Goal: Check status: Check status

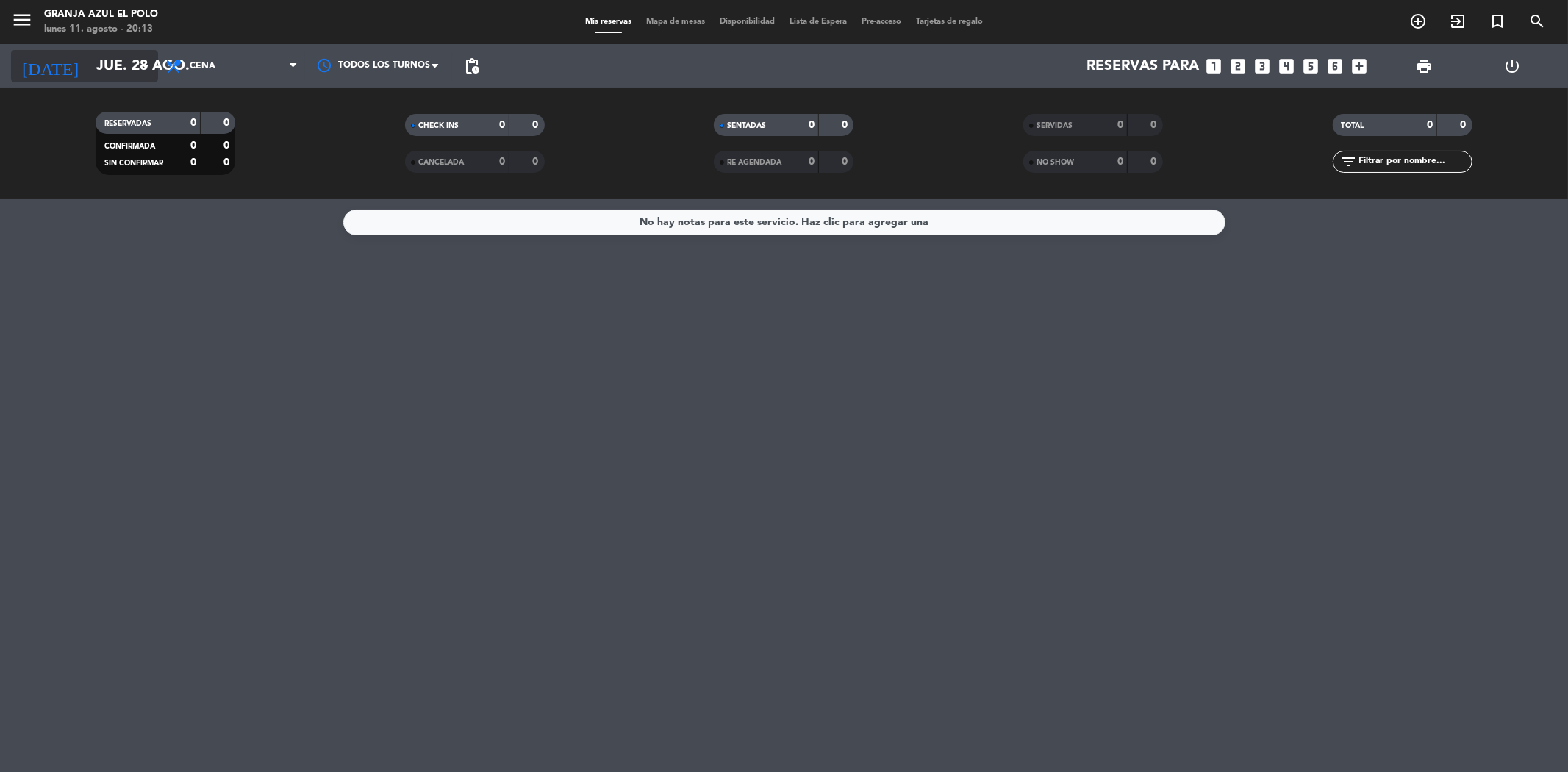
click at [101, 56] on input "jue. 28 ago." at bounding box center [182, 66] width 186 height 32
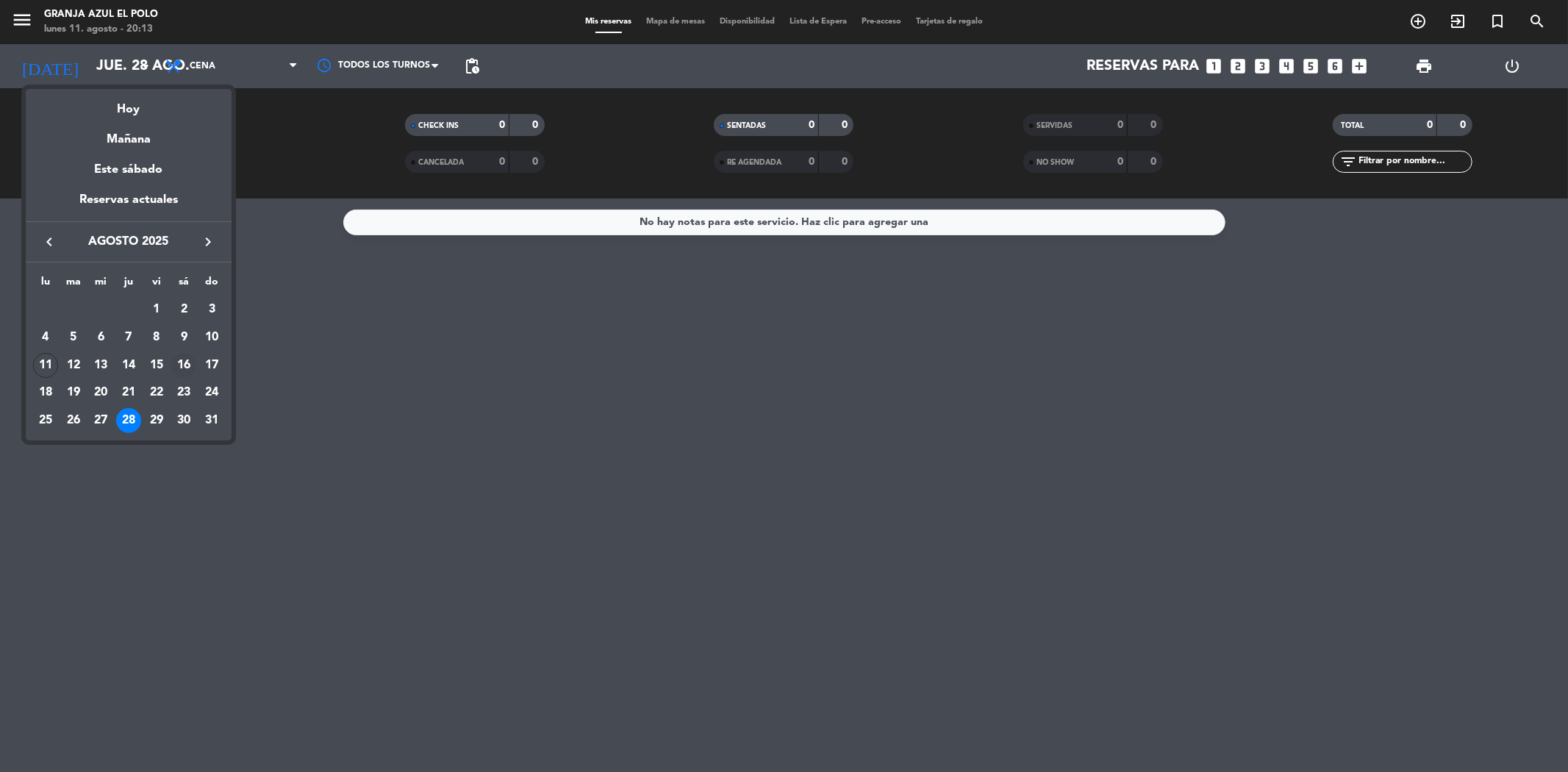
click at [187, 365] on div "16" at bounding box center [184, 366] width 25 height 25
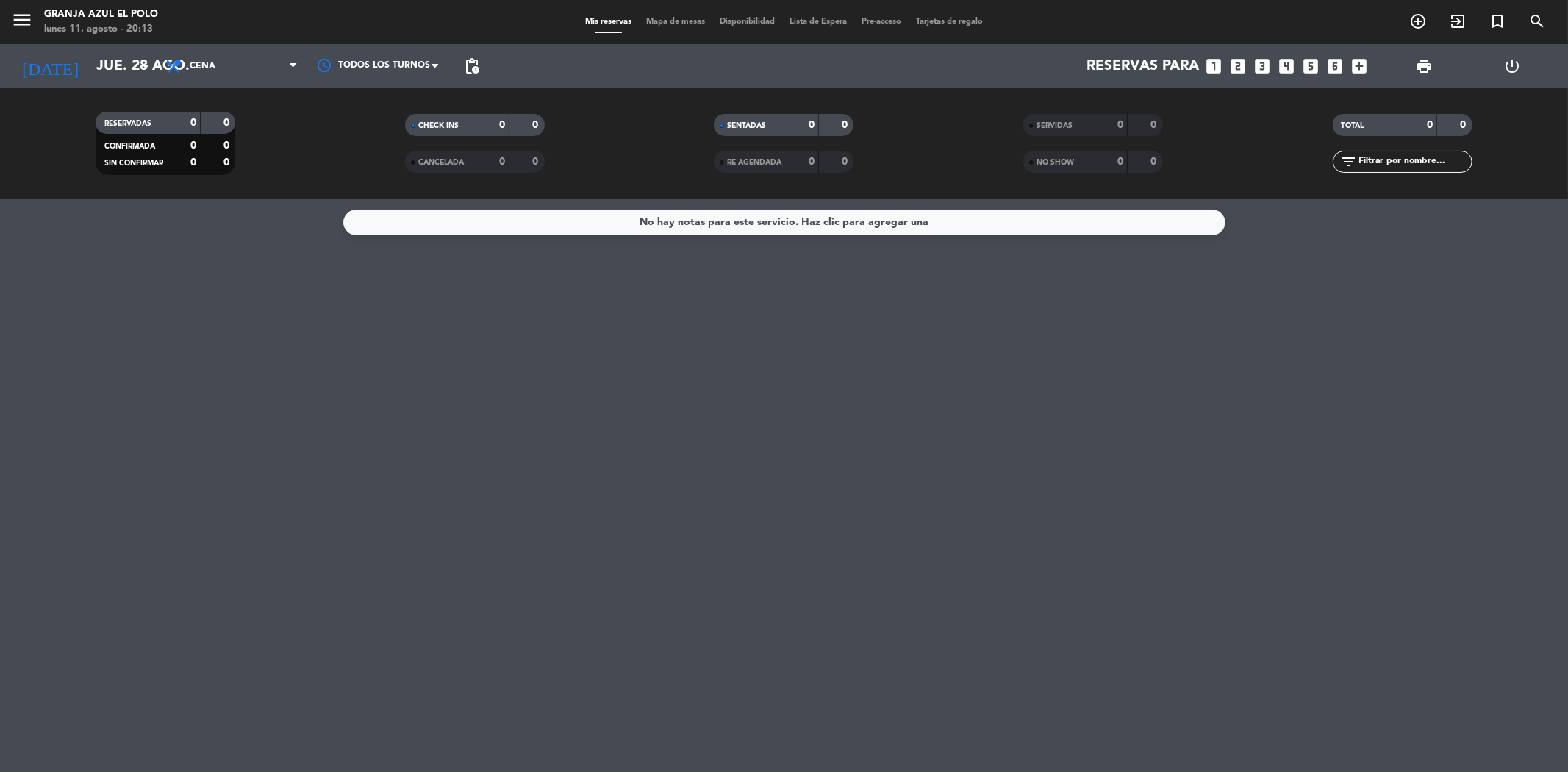
type input "sáb. 16 ago."
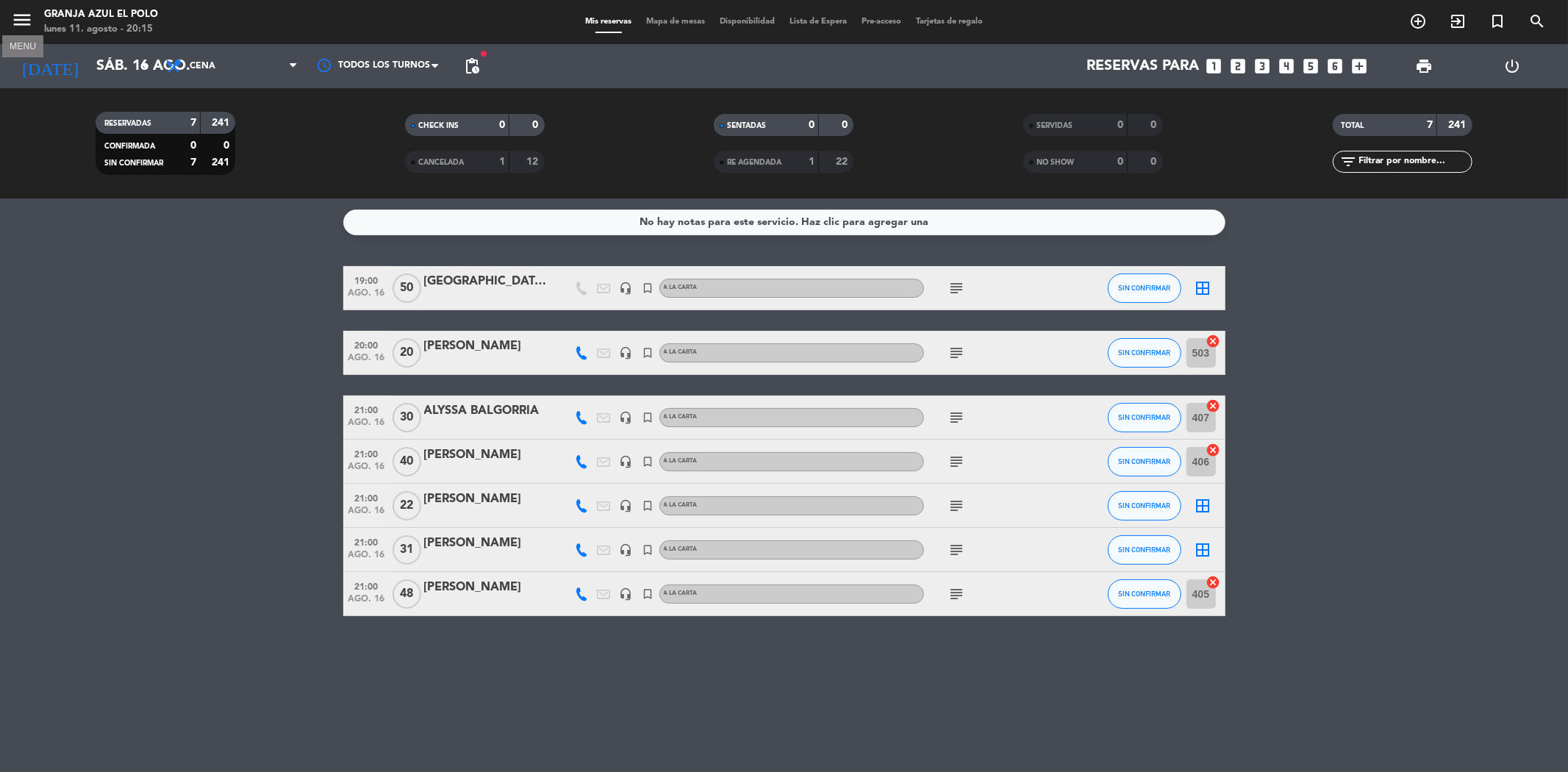
click at [17, 12] on icon "menu" at bounding box center [21, 20] width 22 height 22
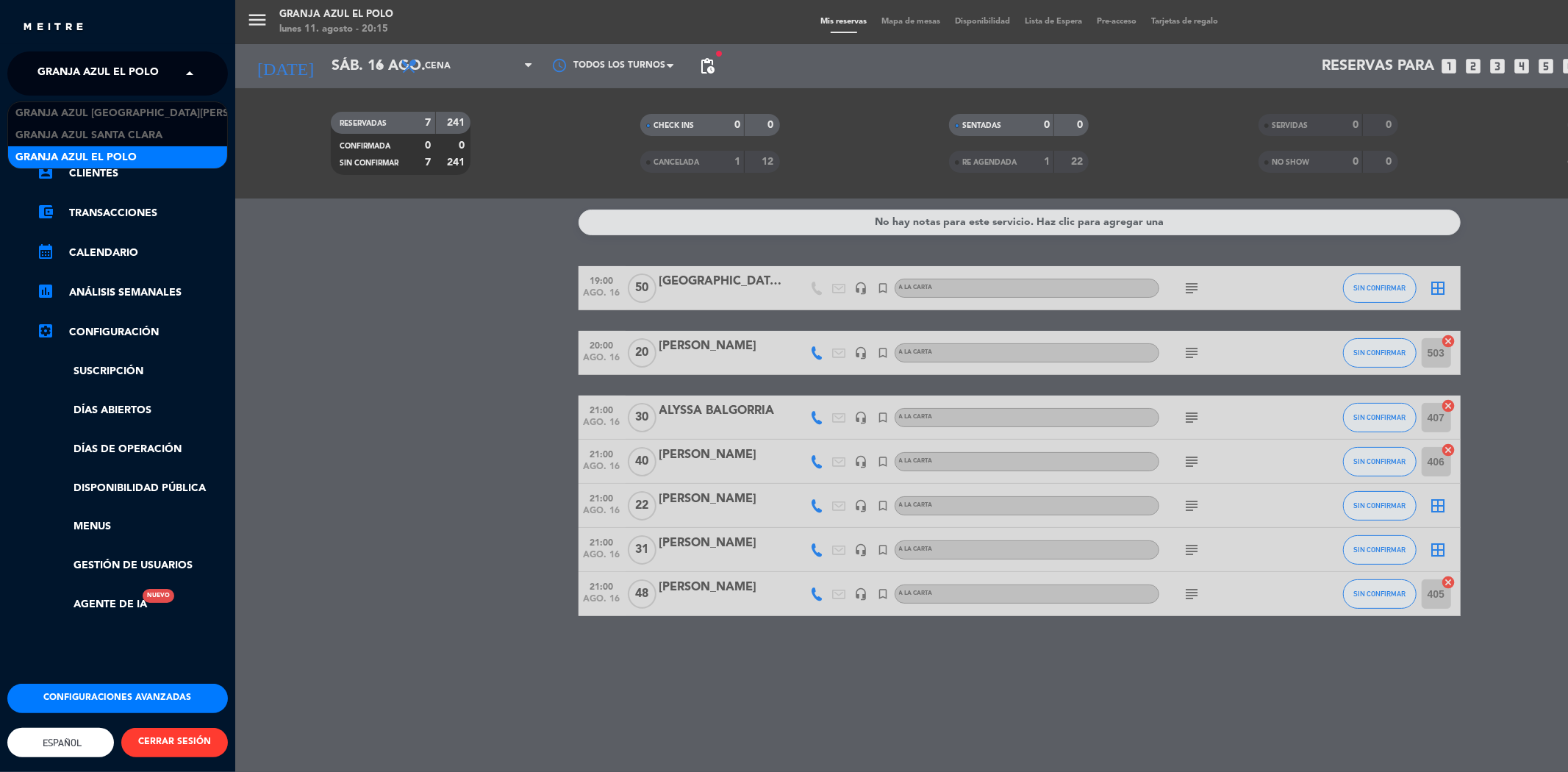
drag, startPoint x: 95, startPoint y: 63, endPoint x: 96, endPoint y: 71, distance: 8.1
click at [96, 67] on span "Granja Azul El Polo" at bounding box center [98, 73] width 121 height 31
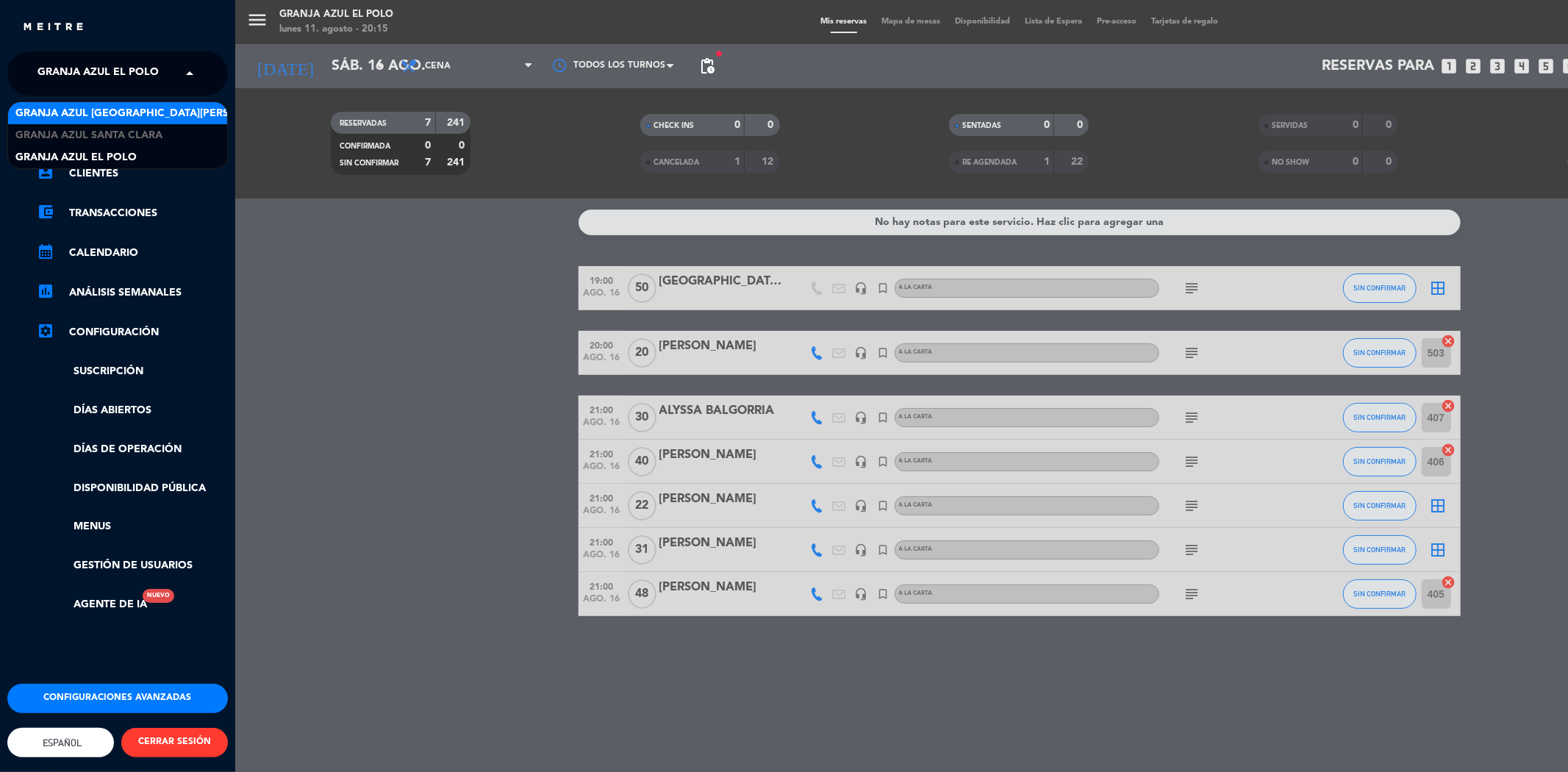
click at [144, 119] on span "Granja Azul [GEOGRAPHIC_DATA][PERSON_NAME]" at bounding box center [150, 113] width 269 height 17
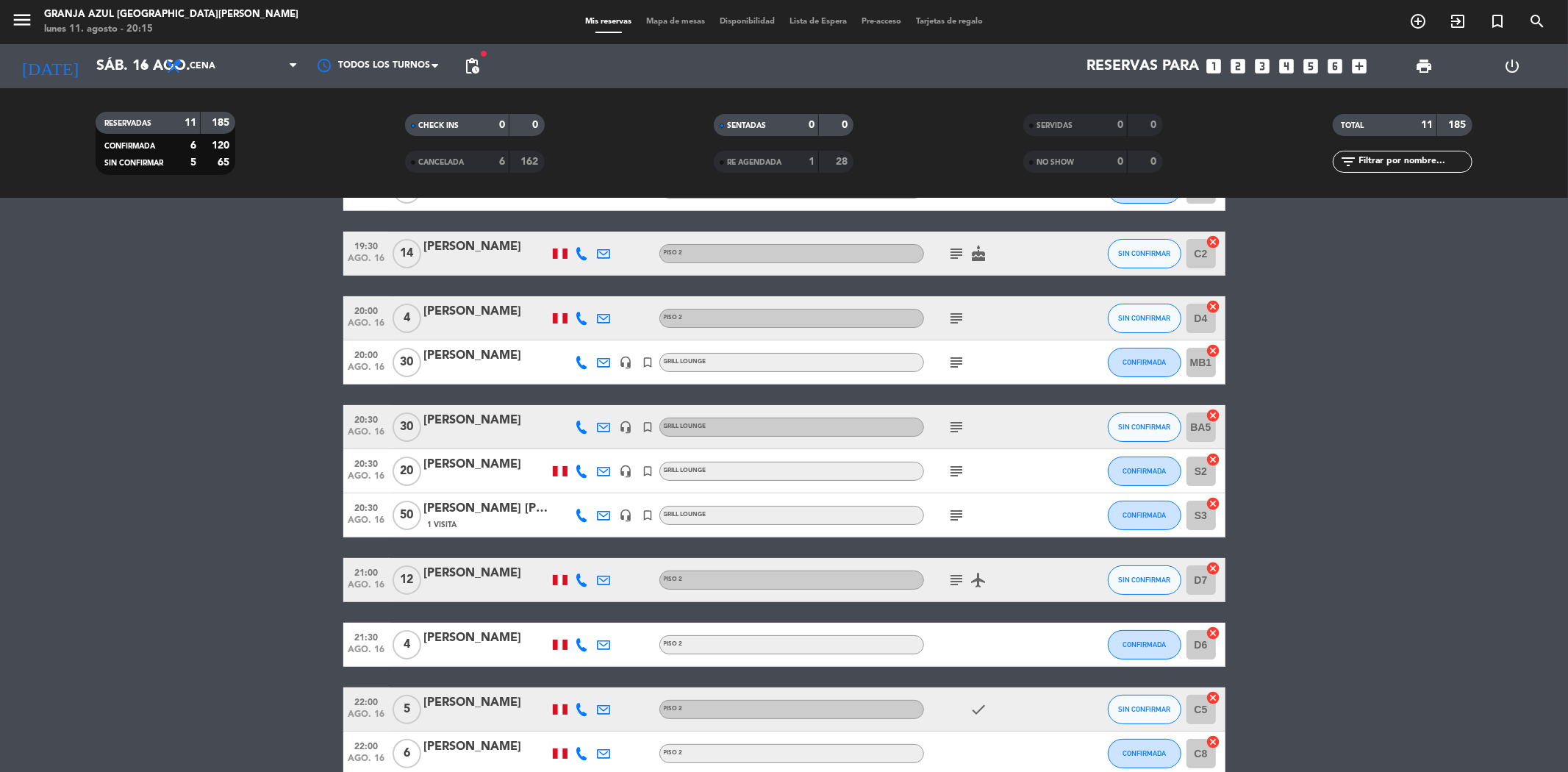
scroll to position [12, 0]
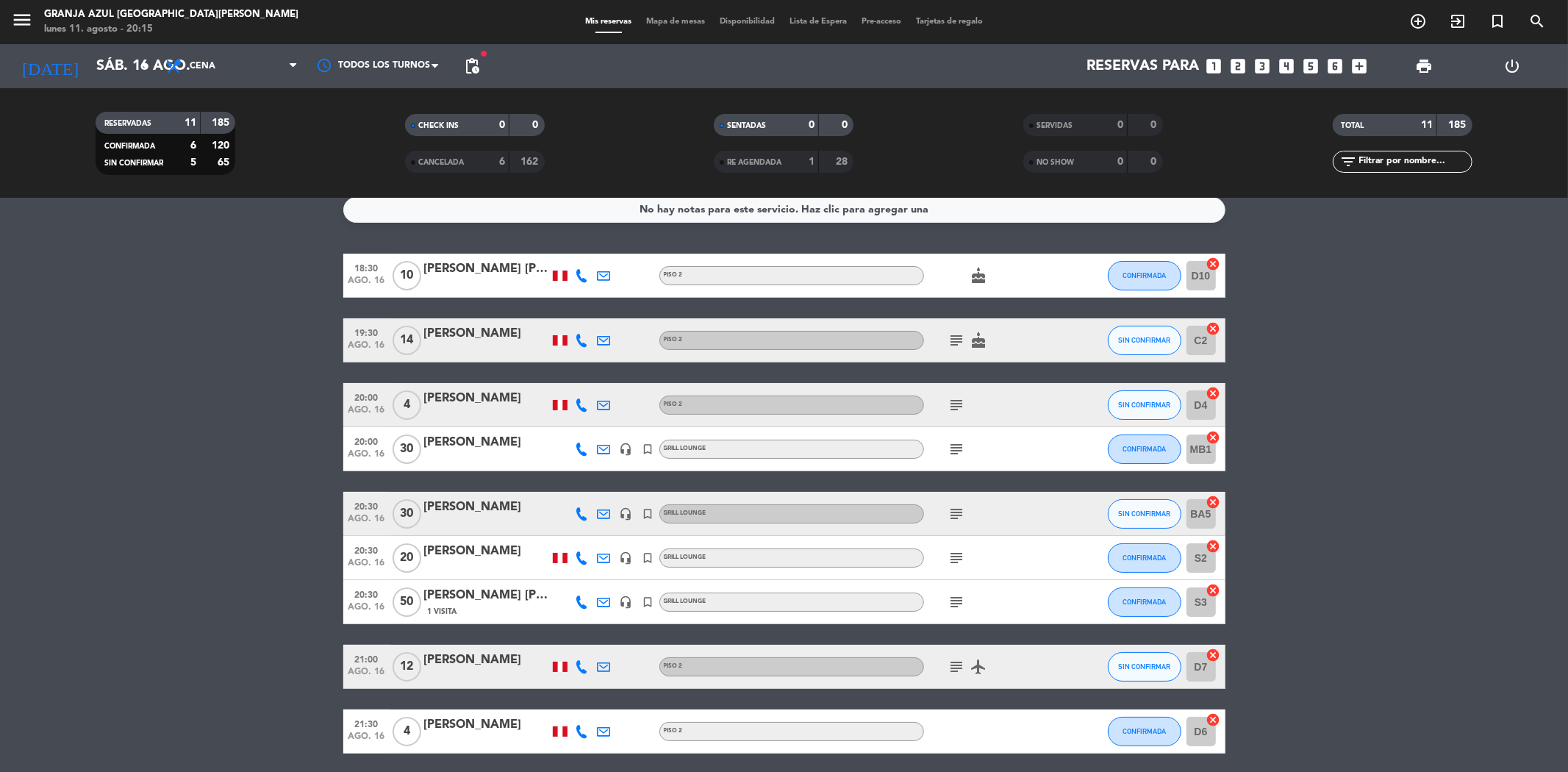
click at [527, 161] on strong "162" at bounding box center [531, 162] width 21 height 11
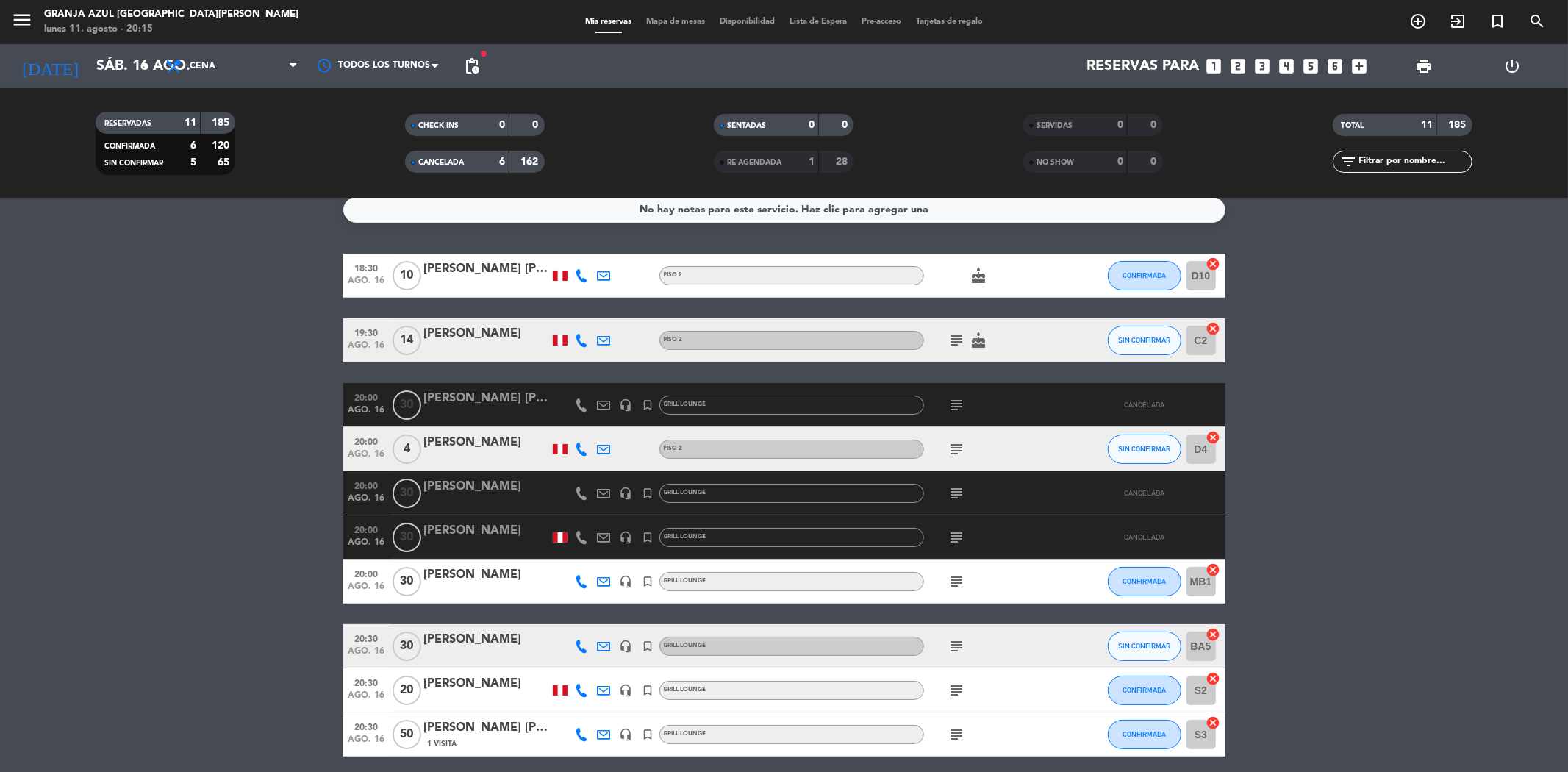
click at [961, 412] on icon "subject" at bounding box center [957, 405] width 18 height 18
click at [946, 488] on span "subject" at bounding box center [957, 494] width 22 height 18
click at [951, 488] on icon "subject" at bounding box center [957, 494] width 18 height 18
click at [954, 534] on icon "subject" at bounding box center [957, 538] width 18 height 18
